Goal: Information Seeking & Learning: Learn about a topic

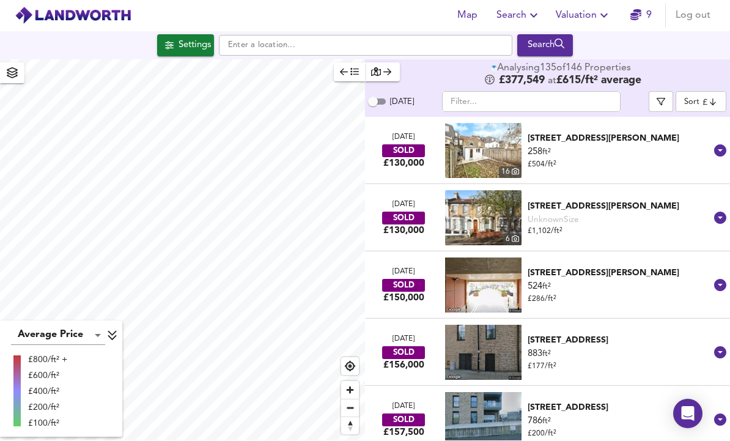
scroll to position [42, 0]
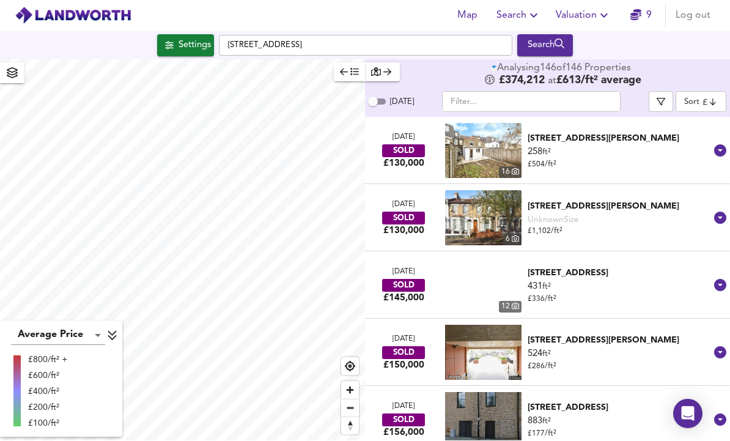
checkbox input "false"
checkbox input "true"
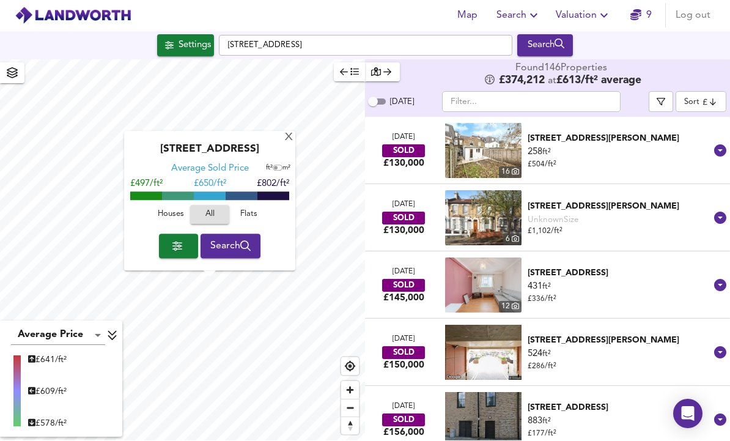
click at [89, 338] on body "Map Search Valuation 9 Log out Settings [GEOGRAPHIC_DATA] Search [GEOGRAPHIC_DA…" at bounding box center [365, 220] width 730 height 441
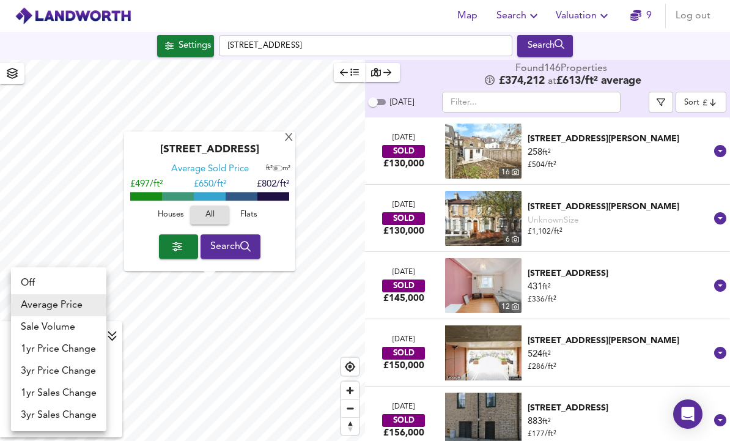
click at [39, 328] on li "Sale Volume" at bounding box center [58, 327] width 95 height 22
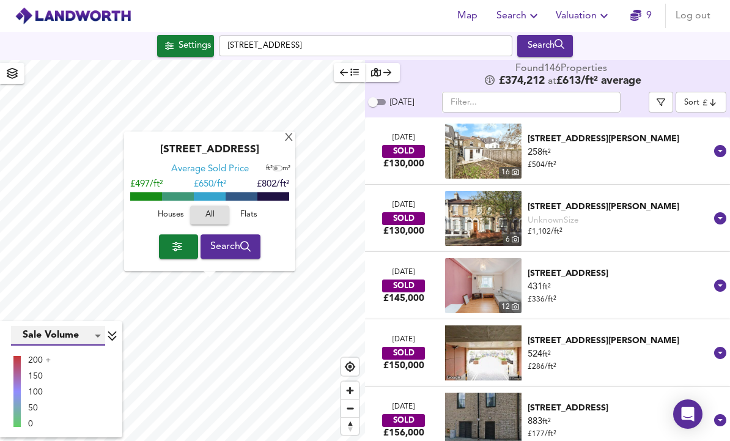
type input "weight"
checkbox input "false"
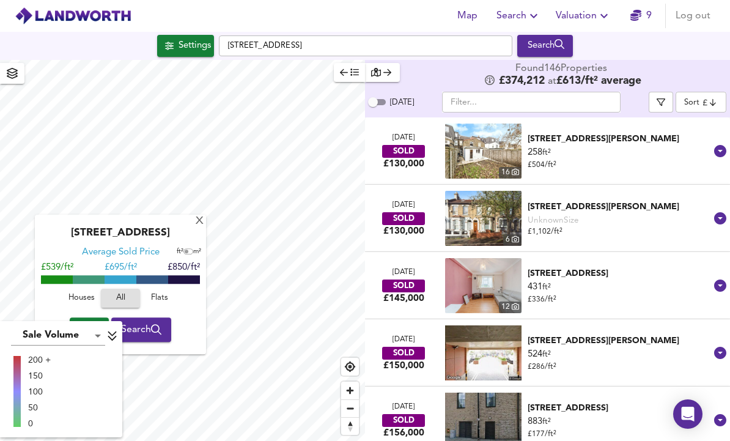
click at [37, 333] on body "Map Search Valuation 9 Log out Settings [GEOGRAPHIC_DATA] Search X [GEOGRAPHIC_…" at bounding box center [365, 220] width 730 height 441
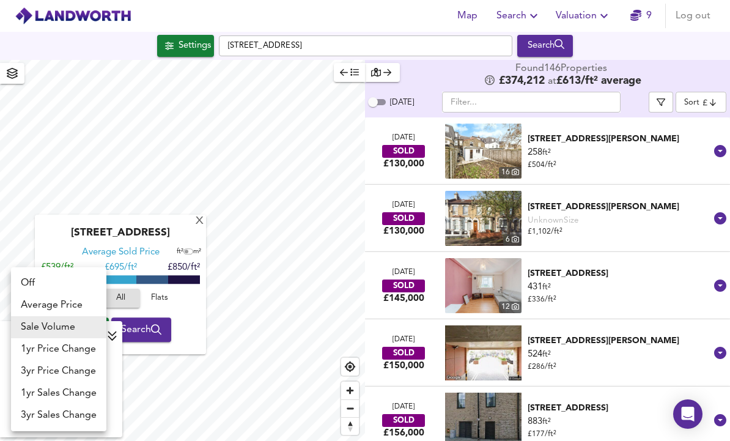
click at [36, 346] on li "1yr Price Change" at bounding box center [58, 349] width 95 height 22
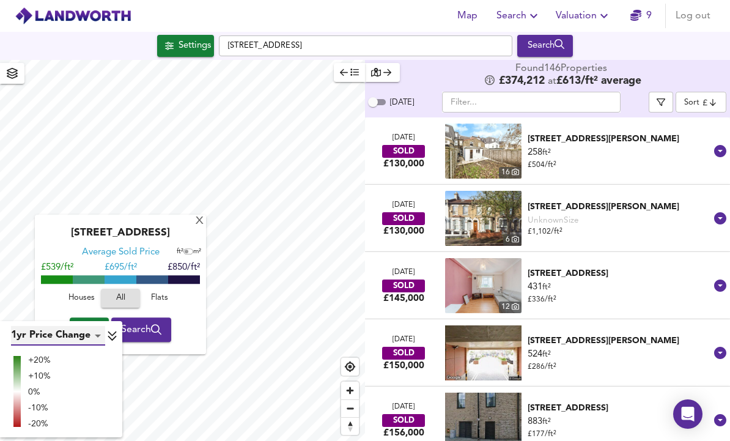
type input "lwc1y"
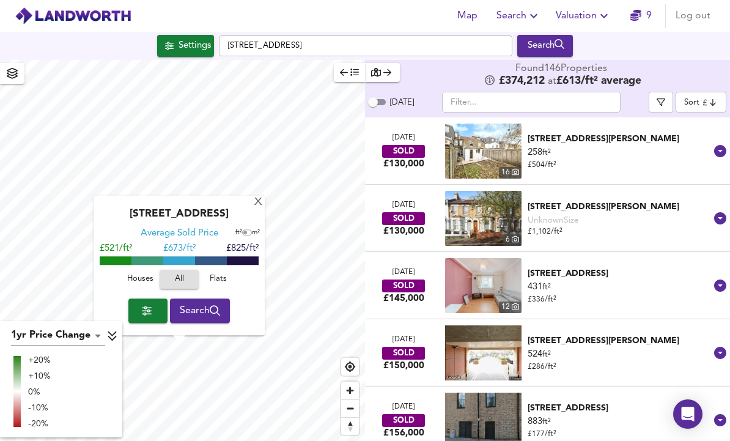
click at [254, 197] on div "X" at bounding box center [258, 203] width 10 height 12
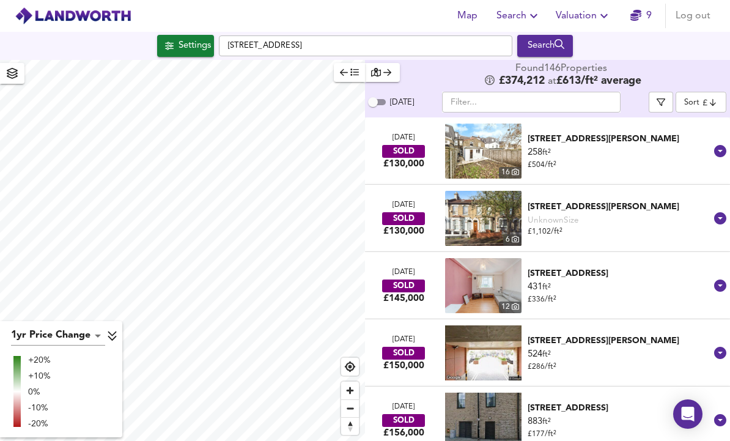
checkbox input "true"
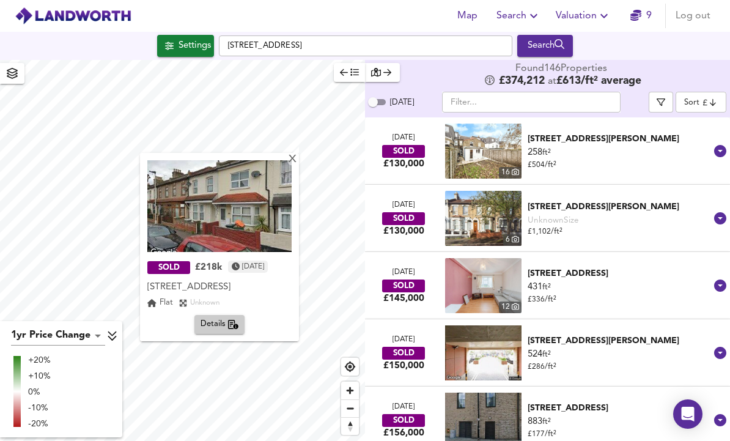
click at [202, 317] on span "Details" at bounding box center [220, 324] width 39 height 14
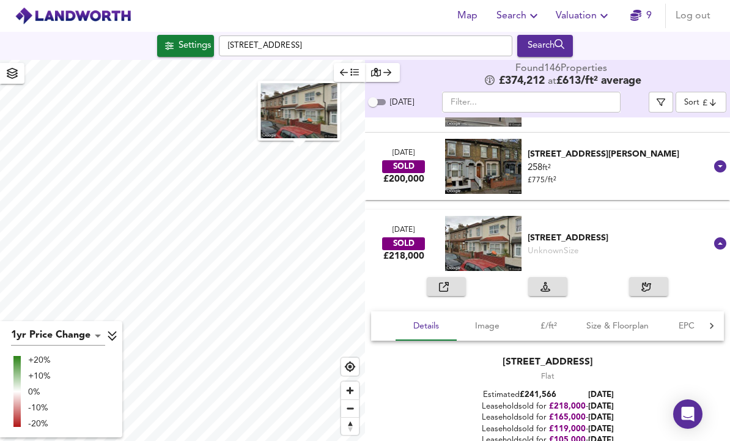
scroll to position [807, 0]
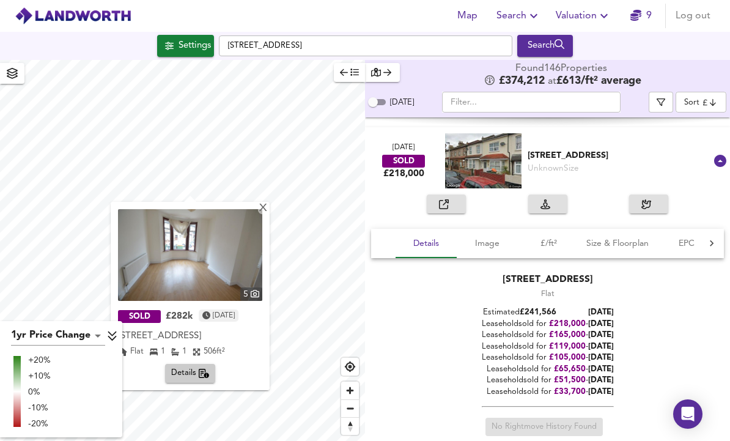
click at [209, 369] on icon "button" at bounding box center [204, 374] width 11 height 10
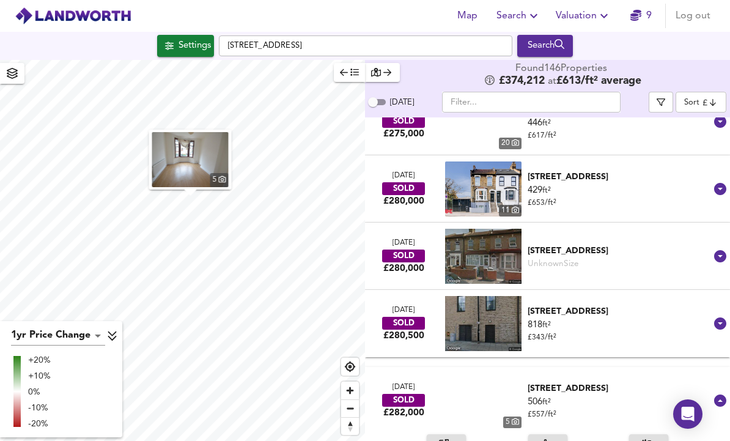
scroll to position [2737, 0]
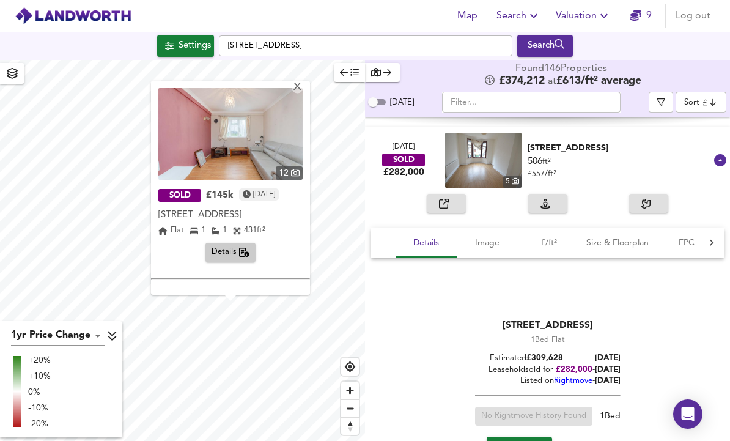
click at [224, 245] on span "Details" at bounding box center [231, 252] width 39 height 14
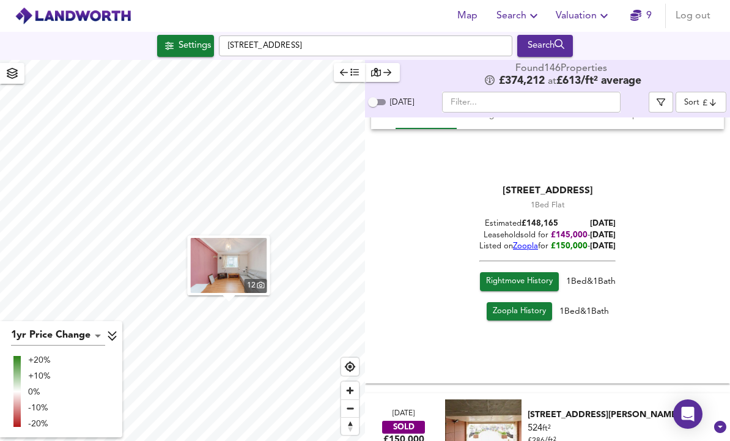
scroll to position [267, 0]
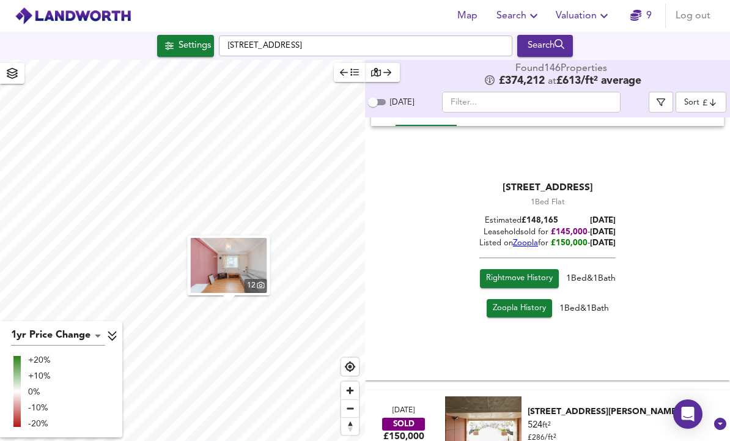
click at [530, 302] on span "Zoopla History" at bounding box center [519, 309] width 53 height 14
click at [527, 272] on span "Rightmove History" at bounding box center [519, 279] width 67 height 14
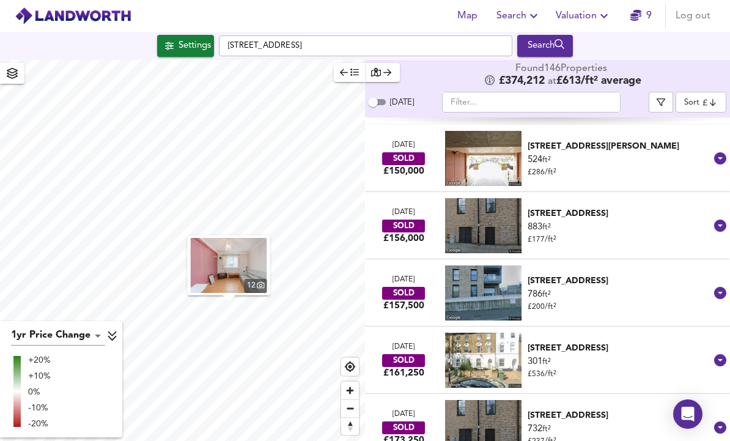
scroll to position [532, 0]
click at [591, 140] on div "[STREET_ADDRESS][PERSON_NAME]" at bounding box center [619, 146] width 183 height 12
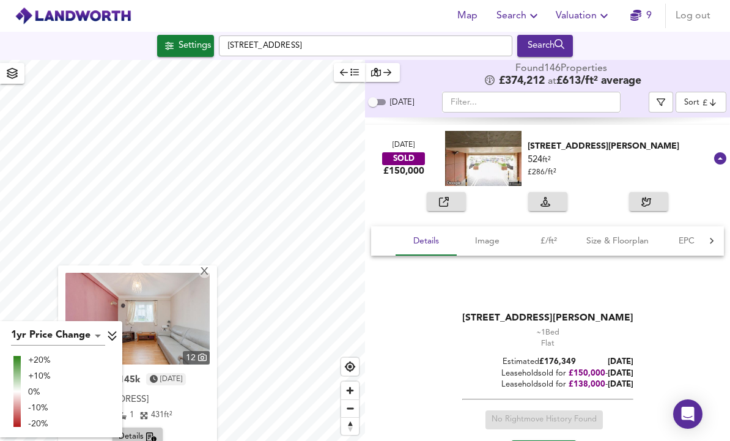
click at [534, 92] on input "text" at bounding box center [531, 102] width 179 height 21
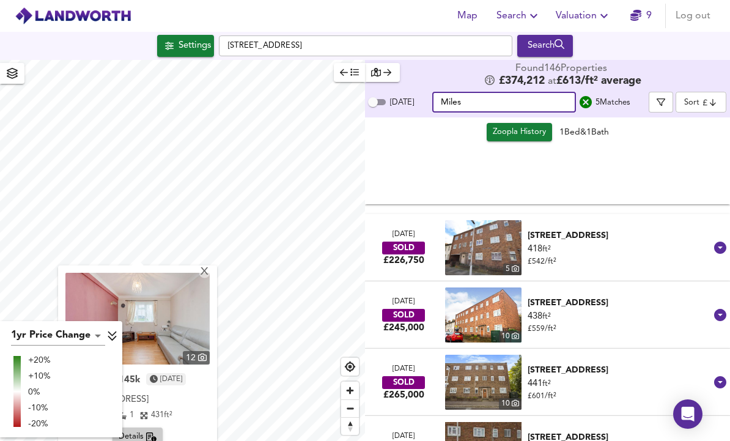
scroll to position [298, 0]
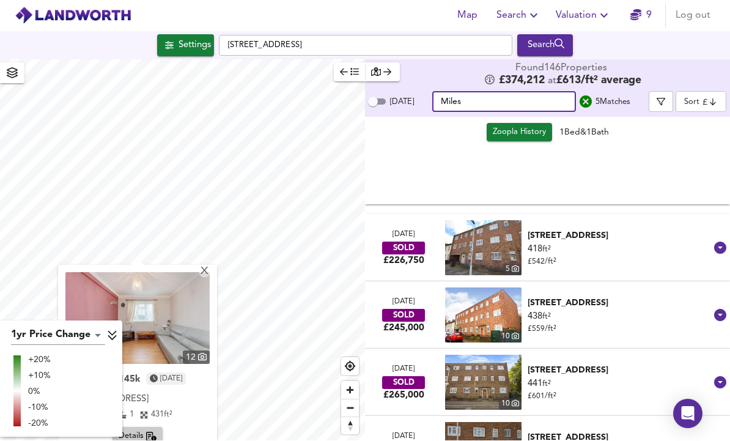
type input "Miles"
click at [711, 432] on div "[STREET_ADDRESS]" at bounding box center [619, 438] width 183 height 12
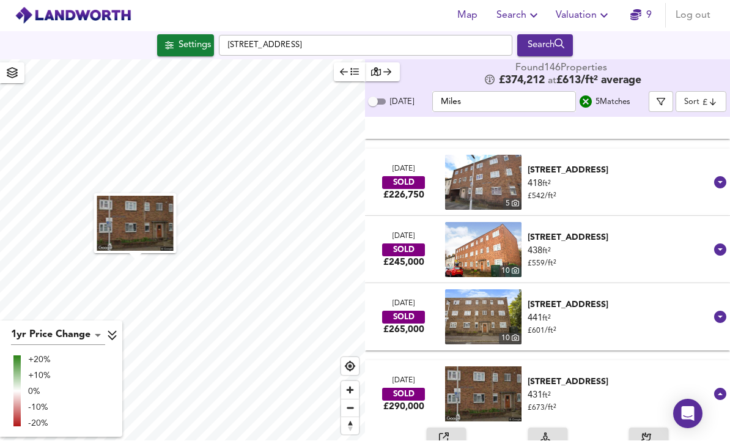
scroll to position [363, 0]
click at [445, 433] on icon "button" at bounding box center [444, 438] width 10 height 10
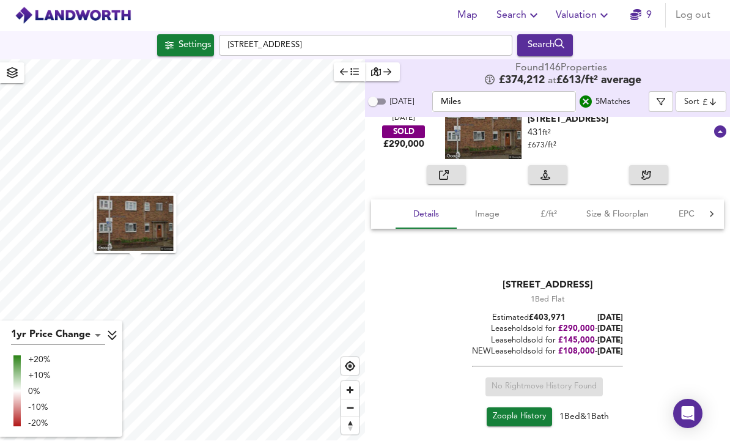
scroll to position [625, 0]
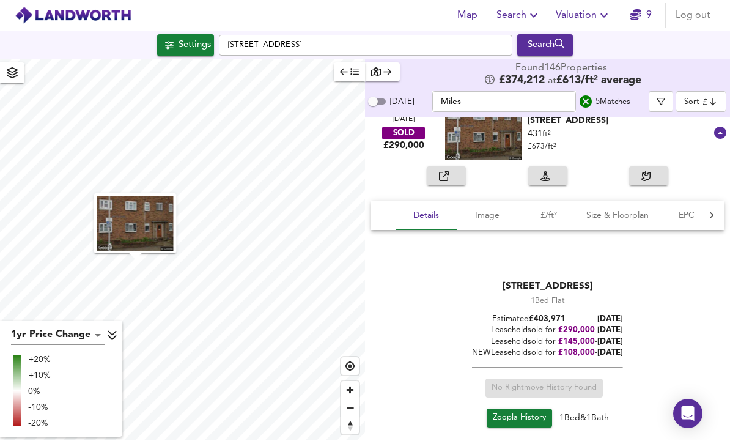
click at [519, 412] on span "Zoopla History" at bounding box center [519, 419] width 53 height 14
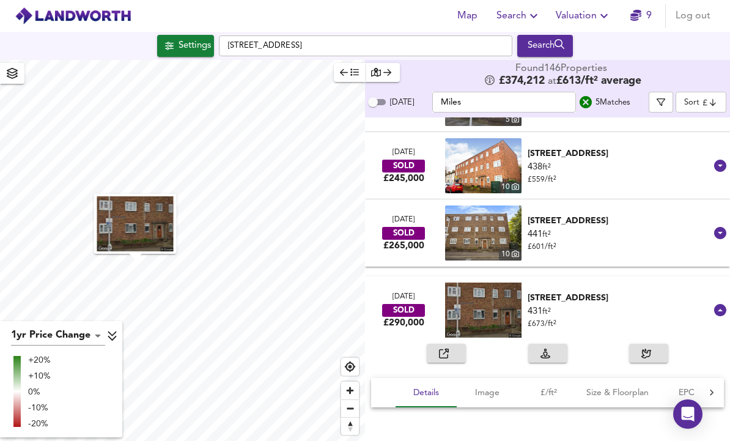
scroll to position [448, 0]
click at [611, 215] on div "[STREET_ADDRESS]" at bounding box center [619, 221] width 183 height 12
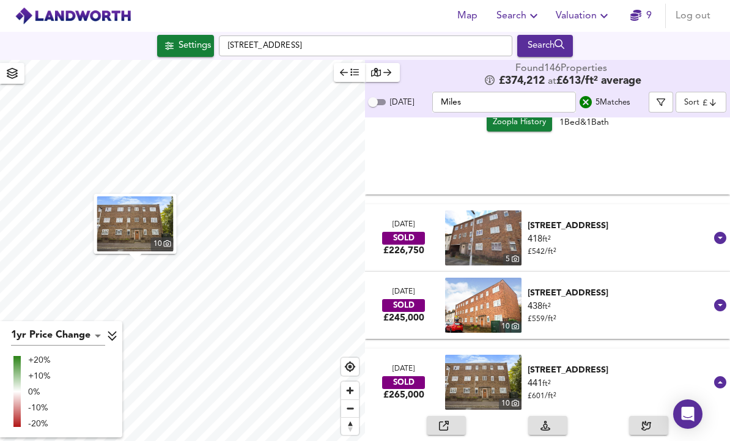
scroll to position [308, 0]
click at [648, 220] on div "[STREET_ADDRESS]" at bounding box center [619, 226] width 183 height 12
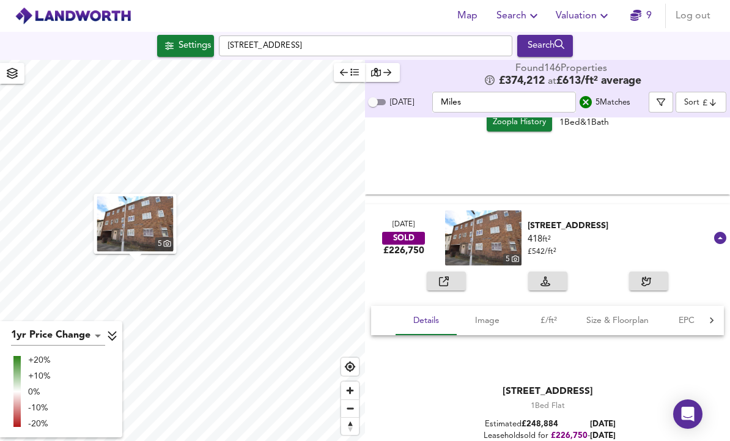
click at [464, 272] on button "button" at bounding box center [446, 281] width 39 height 19
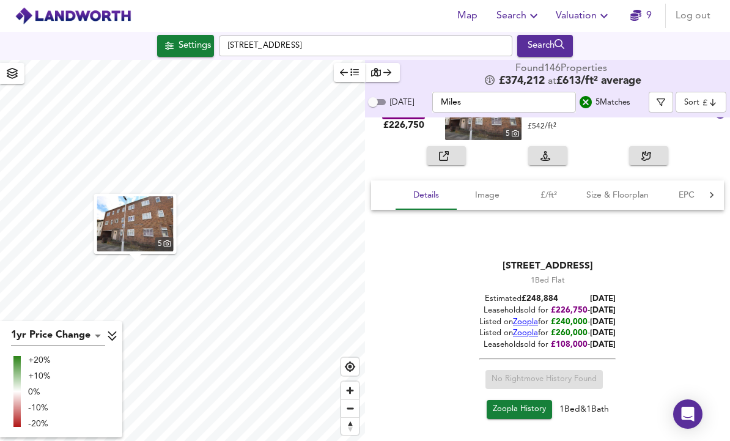
scroll to position [434, 0]
click at [526, 400] on link "Zoopla History" at bounding box center [519, 409] width 65 height 19
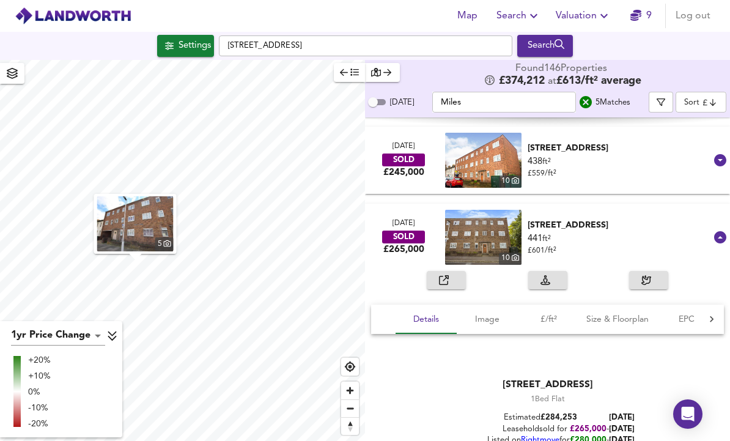
scroll to position [794, 0]
click at [607, 232] on div "441 ft² £ 601 / ft²" at bounding box center [619, 244] width 183 height 24
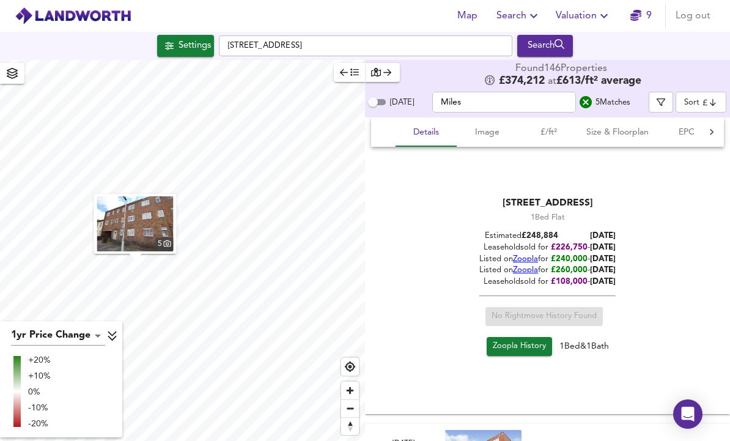
scroll to position [497, 0]
click at [528, 339] on span "Zoopla History" at bounding box center [519, 346] width 53 height 14
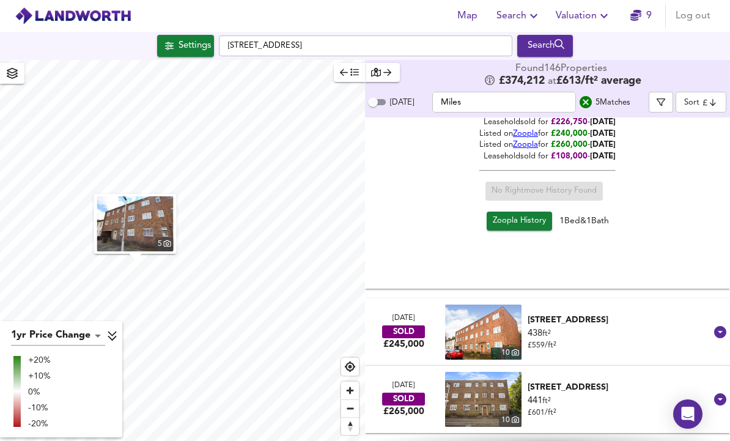
scroll to position [622, 0]
click at [581, 314] on div "[STREET_ADDRESS]" at bounding box center [619, 320] width 183 height 12
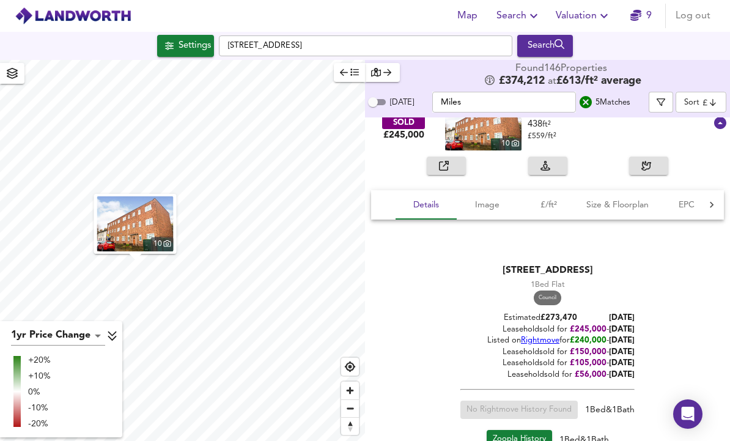
scroll to position [831, 0]
click at [527, 433] on span "Zoopla History" at bounding box center [519, 440] width 53 height 14
